Goal: Task Accomplishment & Management: Complete application form

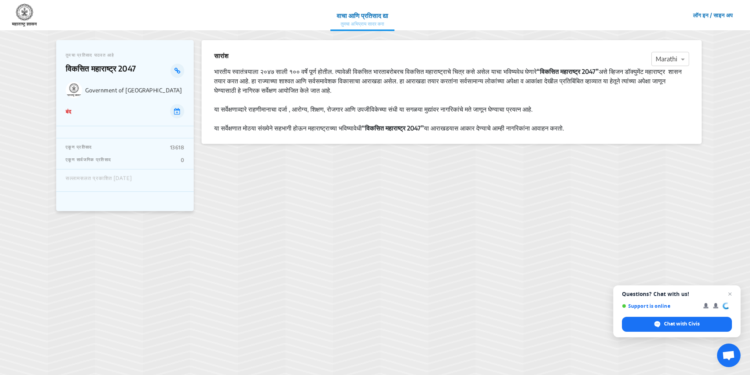
click at [310, 188] on section "सारांश × Marathi भारतीय स्वातंत्र्याला २०४७ साली १०० वर्षे पूर्ण होतील. त्यावेळ…" at bounding box center [452, 202] width 500 height 325
click at [178, 149] on p "13618" at bounding box center [177, 147] width 14 height 6
click at [85, 146] on p "एकूण प्रतिसाद" at bounding box center [79, 147] width 26 height 6
click at [233, 178] on section "सारांश × Marathi भारतीय स्वातंत्र्याला २०४७ साली १०० वर्षे पूर्ण होतील. त्यावेळ…" at bounding box center [452, 202] width 500 height 325
click at [178, 149] on p "13618" at bounding box center [177, 147] width 14 height 6
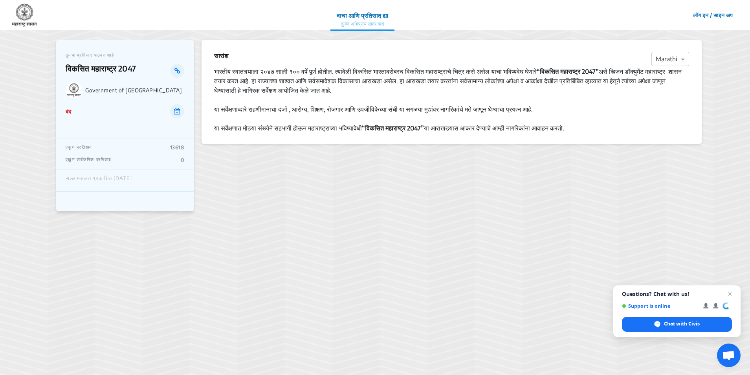
click at [311, 189] on section "सारांश × Marathi भारतीय स्वातंत्र्याला २०४७ साली १०० वर्षे पूर्ण होतील. त्यावेळ…" at bounding box center [452, 202] width 500 height 325
click at [132, 180] on div "सल्लामसलत प्रकाशित [DATE]" at bounding box center [99, 180] width 66 height 10
click at [183, 162] on p "0" at bounding box center [183, 160] width 4 height 6
drag, startPoint x: 186, startPoint y: 151, endPoint x: 408, endPoint y: 112, distance: 225.1
click at [187, 151] on div "एकूण प्रतिसाद 13618 एकूण सार्वजनिक प्रतिसाद 0" at bounding box center [125, 153] width 138 height 31
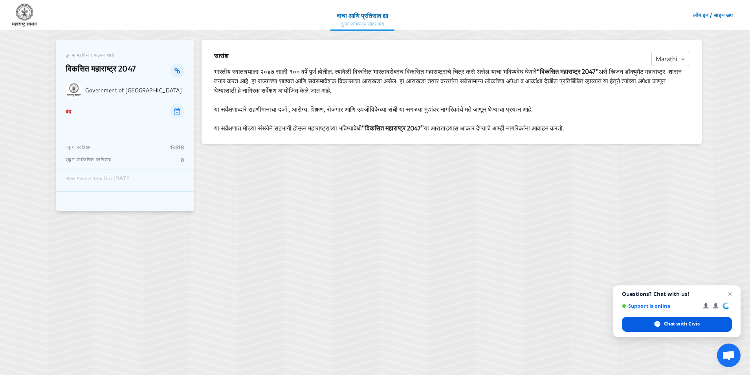
click at [689, 324] on span "Chat with Civis" at bounding box center [682, 323] width 36 height 7
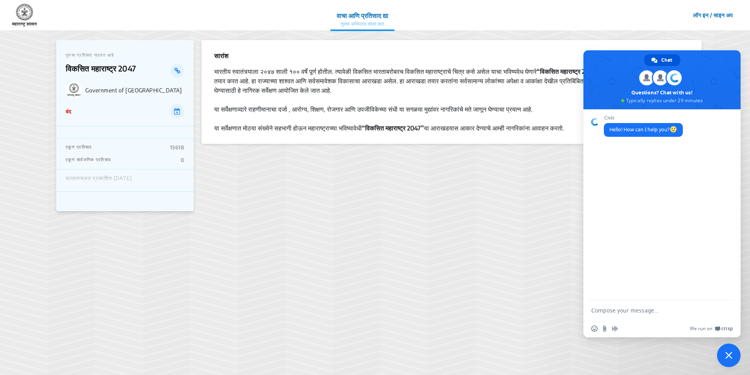
click at [504, 258] on section "सारांश × Marathi भारतीय स्वातंत्र्याला २०४७ साली १०० वर्षे पूर्ण होतील. त्यावेळ…" at bounding box center [452, 202] width 500 height 325
click at [731, 354] on span "Close chat" at bounding box center [729, 355] width 7 height 7
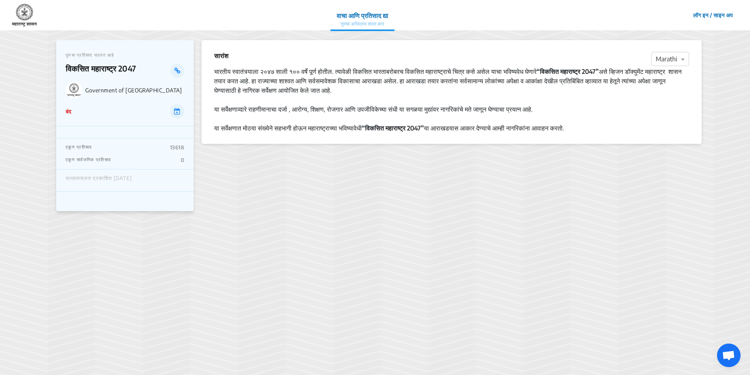
click at [580, 304] on section "सारांश × Marathi भारतीय स्वातंत्र्याला २०४७ साली १०० वर्षे पूर्ण होतील. त्यावेळ…" at bounding box center [452, 202] width 500 height 325
click at [68, 111] on p "बंद" at bounding box center [69, 111] width 6 height 8
click at [178, 111] on icon at bounding box center [177, 111] width 6 height 6
click at [441, 201] on section "सारांश × Marathi भारतीय स्वातंत्र्याला २०४७ साली १०० वर्षे पूर्ण होतील. त्यावेळ…" at bounding box center [452, 202] width 500 height 325
click at [392, 127] on strong "“विकसित महाराष्ट्र 2047”" at bounding box center [393, 128] width 62 height 8
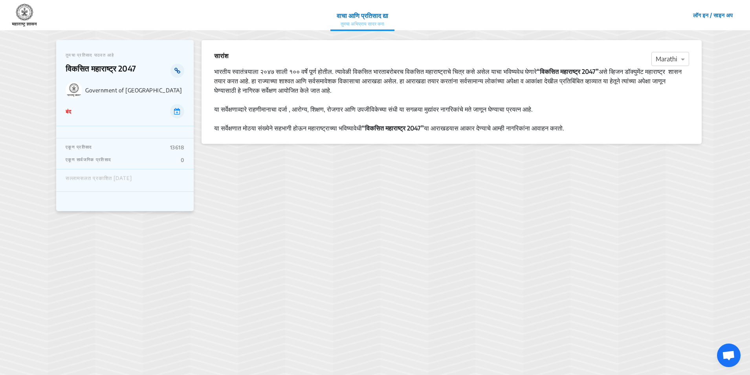
click at [180, 70] on icon at bounding box center [178, 71] width 6 height 6
click at [92, 178] on div "सल्लामसलत प्रकाशित [DATE]" at bounding box center [99, 180] width 66 height 10
click at [695, 14] on button "लॉग इन / साइन अप" at bounding box center [713, 15] width 50 height 12
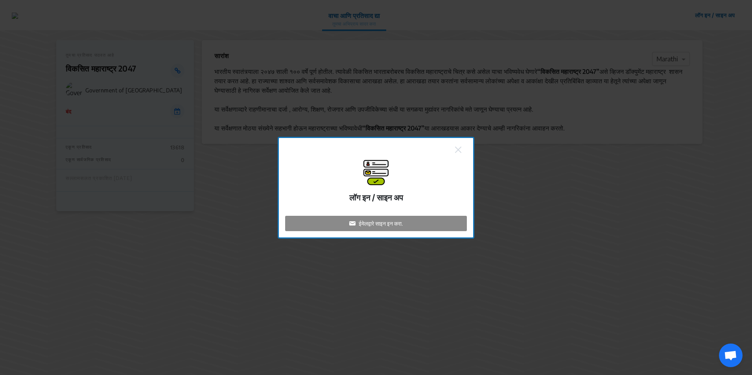
click at [398, 223] on p "ईमेलद्वारे साइन इन करा." at bounding box center [381, 223] width 44 height 8
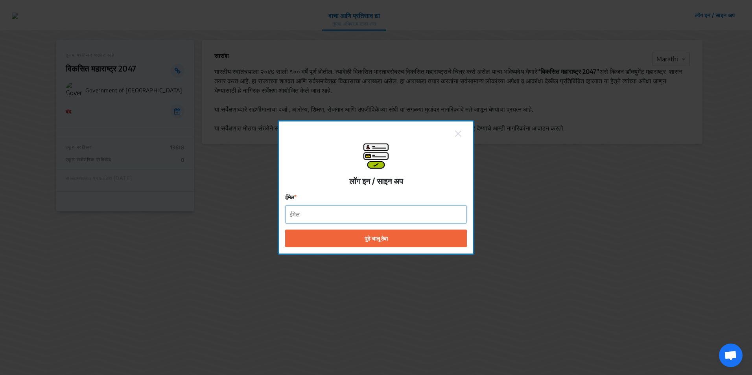
click at [343, 219] on input "ईमेल" at bounding box center [375, 215] width 181 height 18
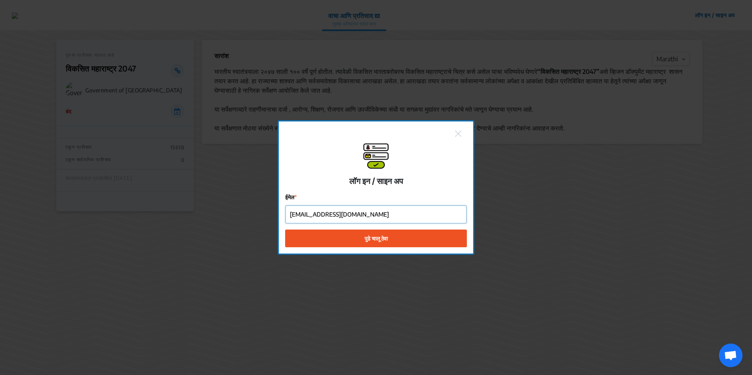
type input "nanded.ce@mahapwd.gov.in"
click at [327, 237] on button "पुढे चालू ठेवा" at bounding box center [376, 238] width 182 height 18
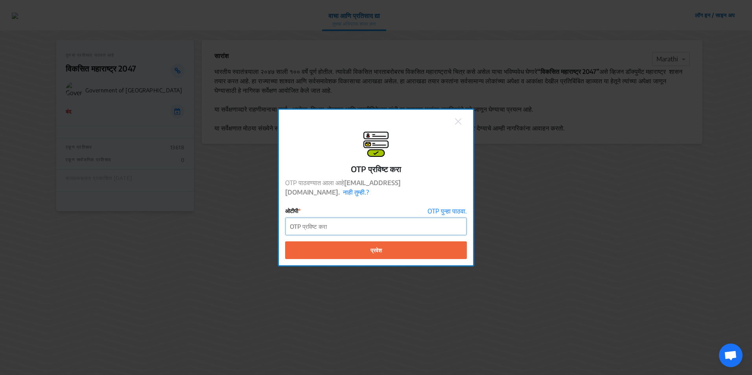
click at [305, 226] on input "ओटीपी" at bounding box center [375, 227] width 181 height 18
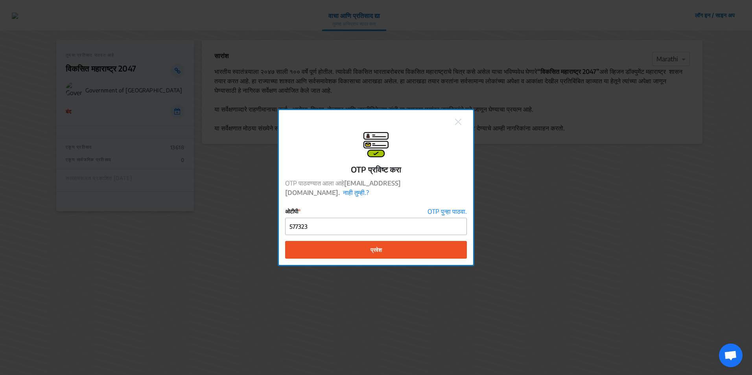
click at [349, 252] on button "प्रवेश" at bounding box center [376, 250] width 182 height 18
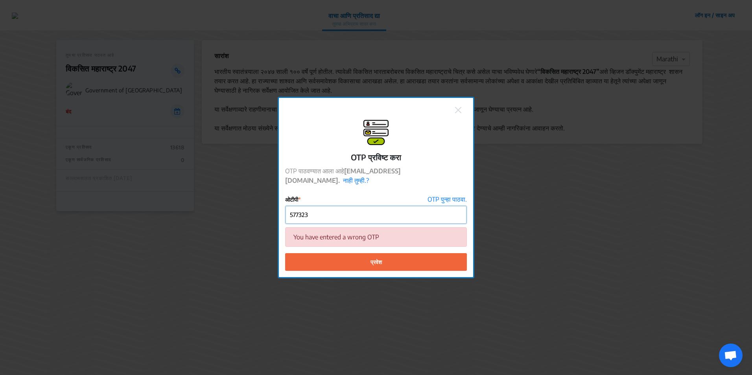
click at [333, 219] on input "577323" at bounding box center [375, 215] width 181 height 18
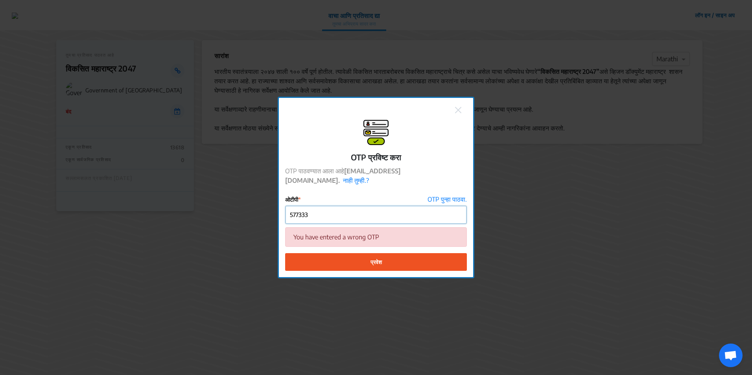
type input "577333"
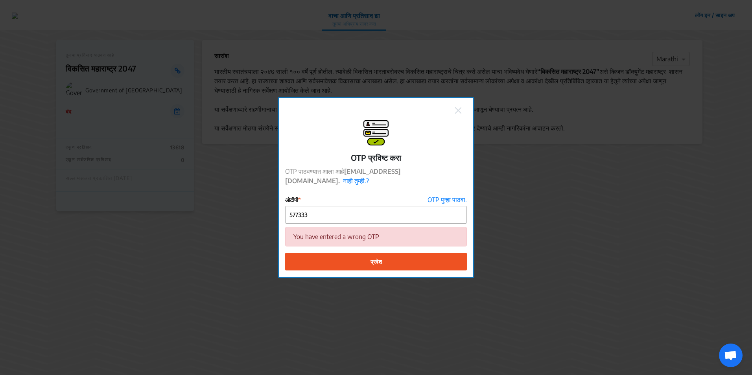
click at [349, 262] on button "प्रवेश" at bounding box center [376, 262] width 182 height 18
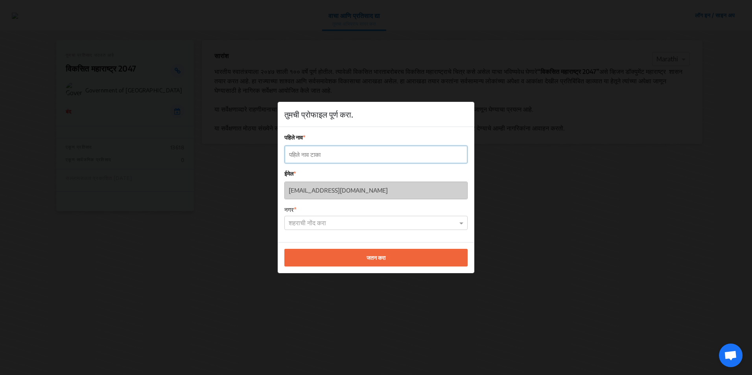
click at [335, 154] on input "पहिले नाव" at bounding box center [376, 155] width 182 height 18
click at [334, 154] on input "Chief" at bounding box center [376, 155] width 182 height 18
type input "Chief Engineer, Nanded"
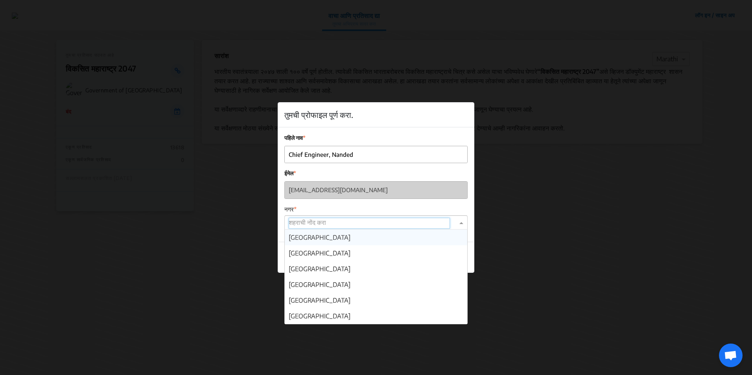
click at [330, 220] on input "text" at bounding box center [369, 223] width 161 height 11
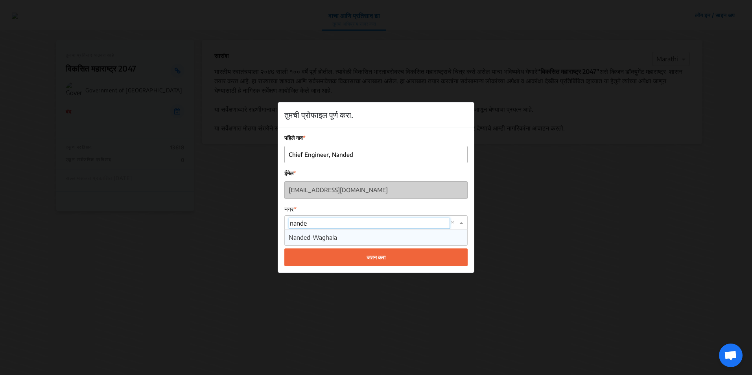
type input "nanded"
click at [327, 237] on span "Nanded-Waghala" at bounding box center [313, 238] width 48 height 8
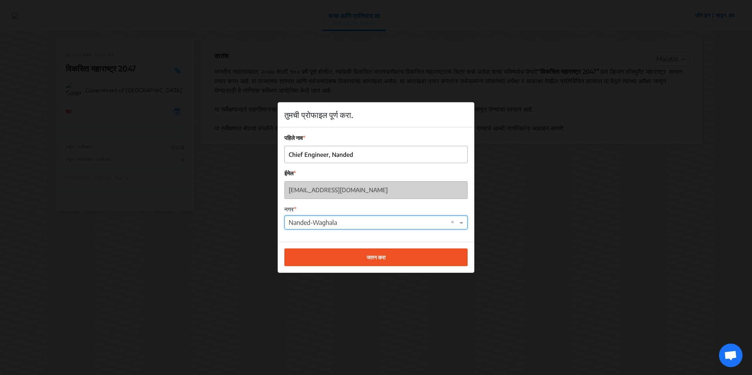
click at [360, 252] on button "जतन करा" at bounding box center [375, 257] width 183 height 18
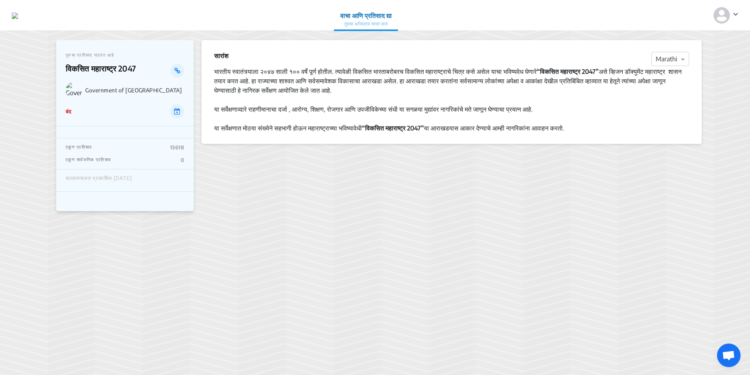
click at [361, 53] on div "सारांश × Marathi" at bounding box center [451, 59] width 475 height 16
click at [350, 89] on div "भारतीय स्वातंत्र्याला २०४७ साली १०० वर्षे पूर्ण होतील. त्यावेळी विकसित भारताबरो…" at bounding box center [451, 81] width 475 height 28
click at [402, 129] on strong "“विकसित महाराष्ट्र 2047”" at bounding box center [393, 128] width 62 height 8
click at [401, 133] on div "सारांश × Marathi भारतीय स्वातंत्र्याला २०४७ साली १०० वर्षे पूर्ण होतील. त्यावेळ…" at bounding box center [452, 92] width 500 height 104
drag, startPoint x: 465, startPoint y: 296, endPoint x: 676, endPoint y: 72, distance: 307.9
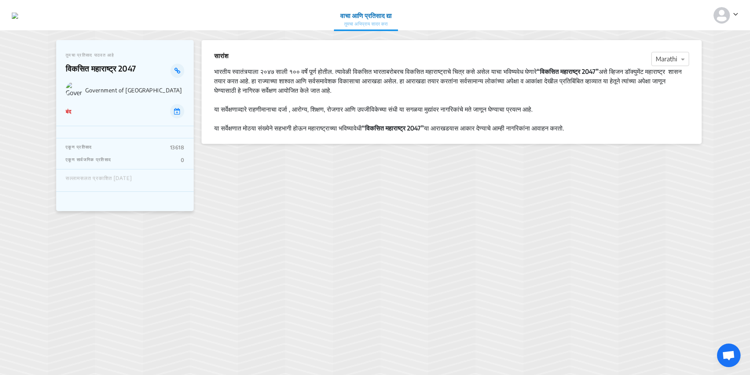
click at [467, 294] on section "सारांश × Marathi भारतीय स्वातंत्र्याला २०४७ साली १०० वर्षे पूर्ण होतील. त्यावेळ…" at bounding box center [452, 202] width 500 height 325
